Goal: Navigation & Orientation: Find specific page/section

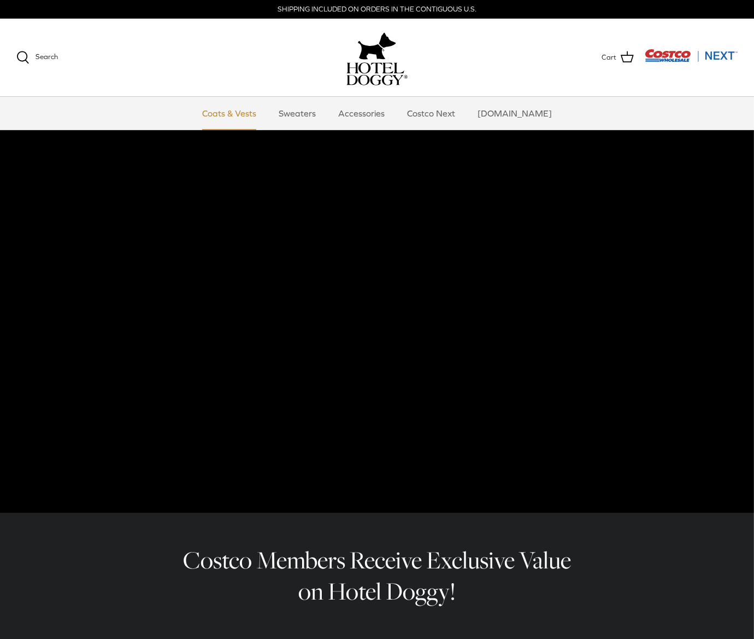
click at [248, 109] on link "Coats & Vests" at bounding box center [229, 113] width 74 height 33
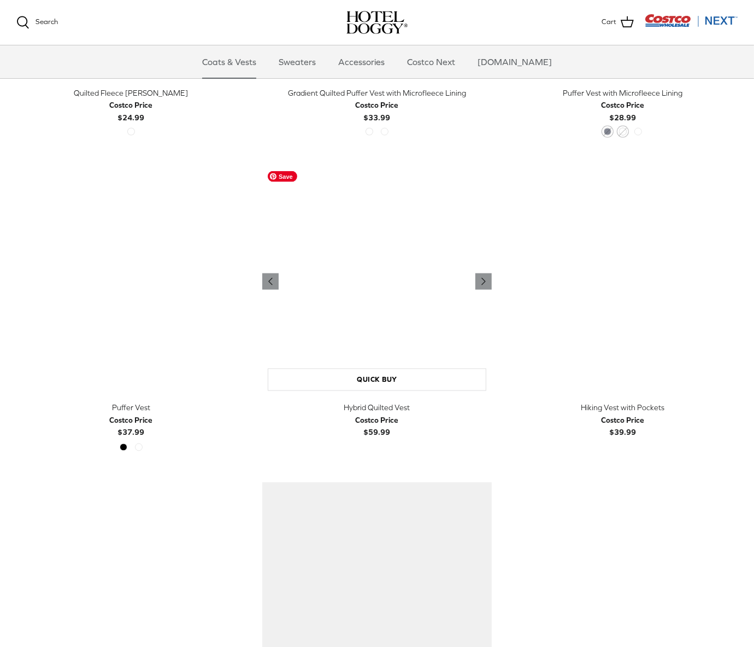
scroll to position [1199, 0]
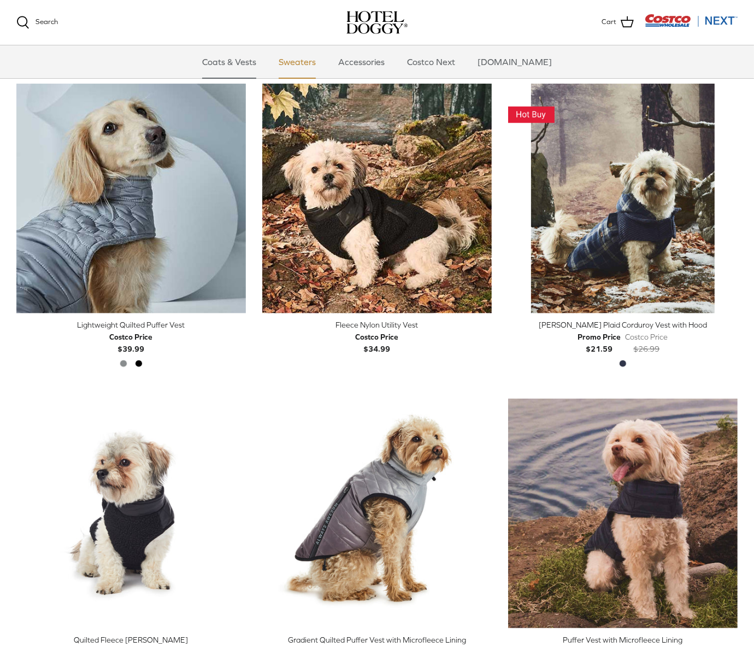
click at [309, 63] on link "Sweaters" at bounding box center [297, 61] width 57 height 33
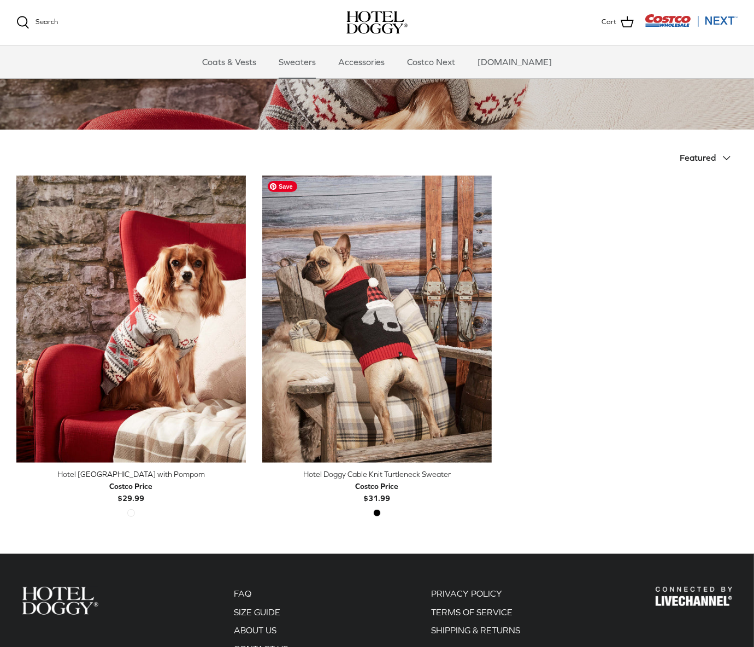
scroll to position [164, 0]
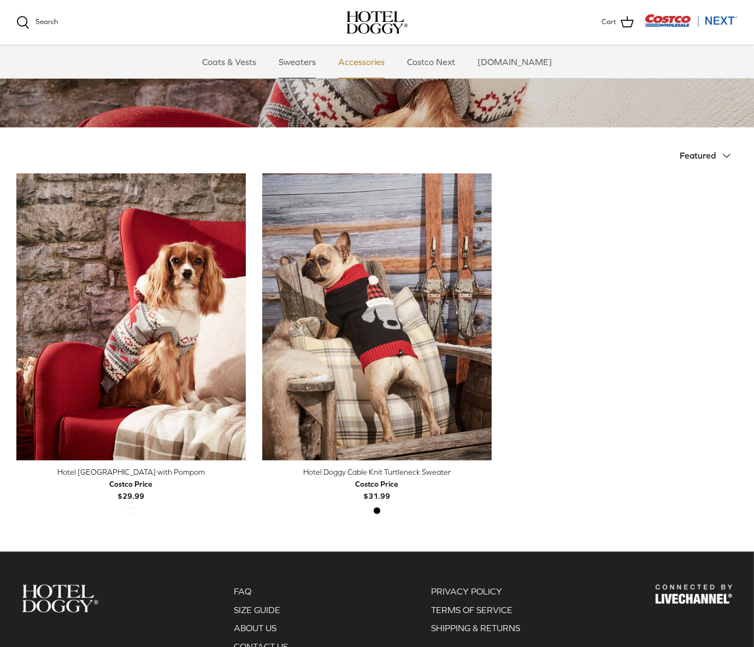
click at [379, 56] on link "Accessories" at bounding box center [362, 61] width 66 height 33
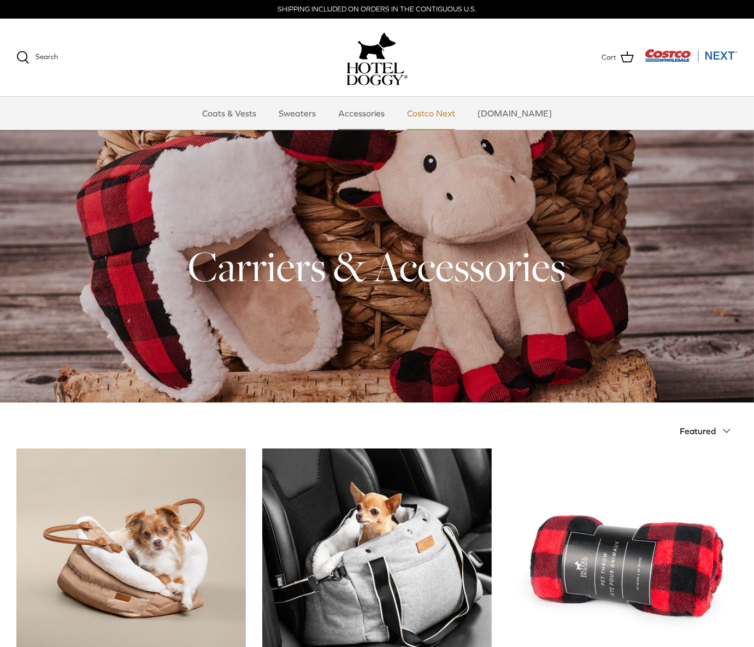
click at [431, 109] on link "Costco Next" at bounding box center [431, 113] width 68 height 33
